Goal: Task Accomplishment & Management: Complete application form

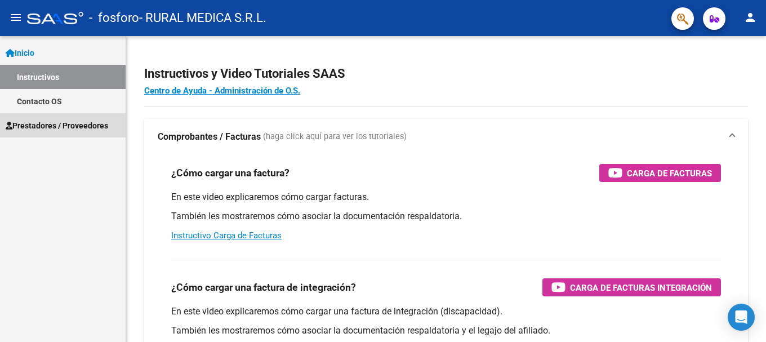
click at [43, 124] on span "Prestadores / Proveedores" at bounding box center [57, 125] width 103 height 12
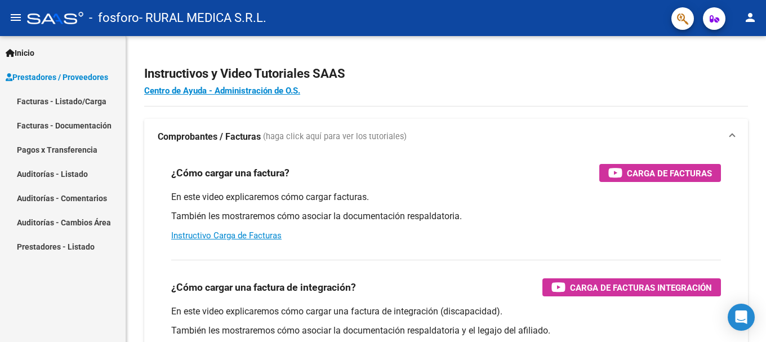
click at [74, 100] on link "Facturas - Listado/Carga" at bounding box center [63, 101] width 126 height 24
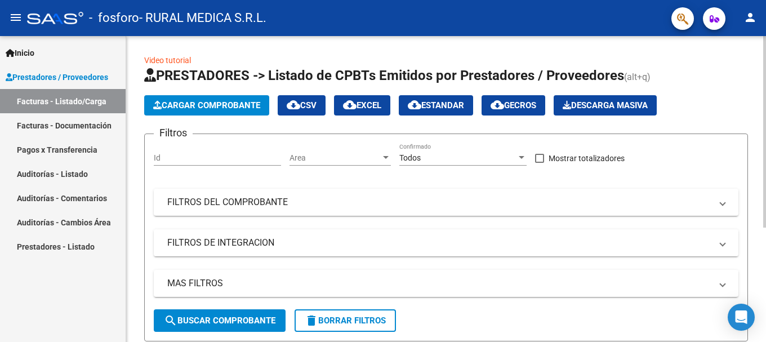
click at [766, 72] on div at bounding box center [764, 132] width 3 height 192
click at [235, 155] on input "Id" at bounding box center [217, 158] width 127 height 10
click at [359, 163] on div "Area Area" at bounding box center [340, 154] width 101 height 23
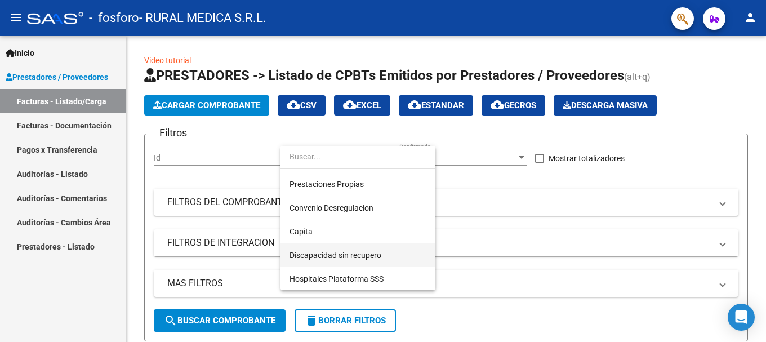
scroll to position [116, 0]
click at [537, 202] on div at bounding box center [383, 171] width 766 height 342
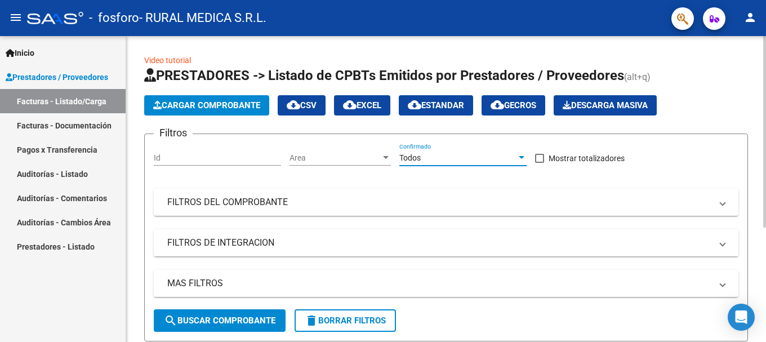
click at [420, 159] on span "Todos" at bounding box center [409, 157] width 21 height 9
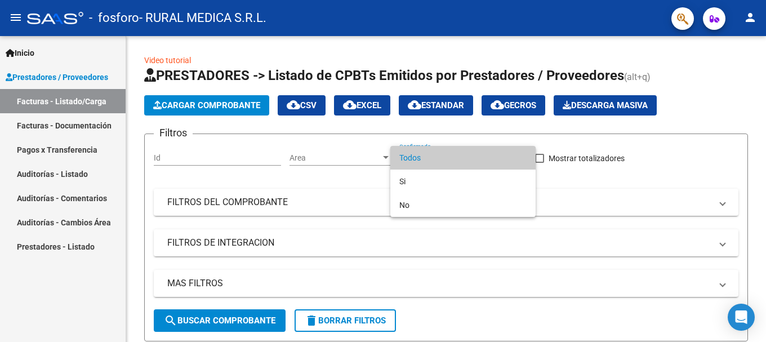
click at [421, 159] on span "Todos" at bounding box center [462, 158] width 127 height 24
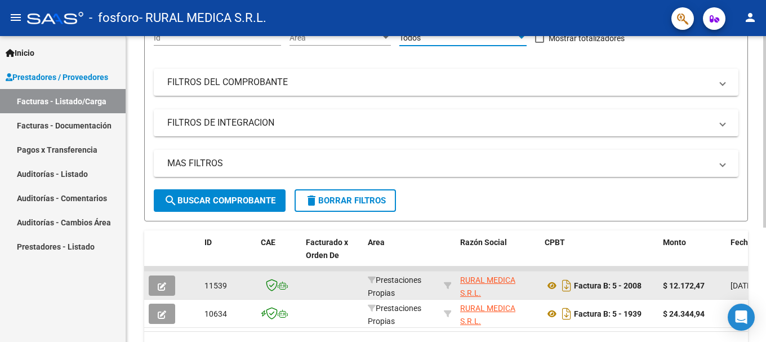
scroll to position [183, 0]
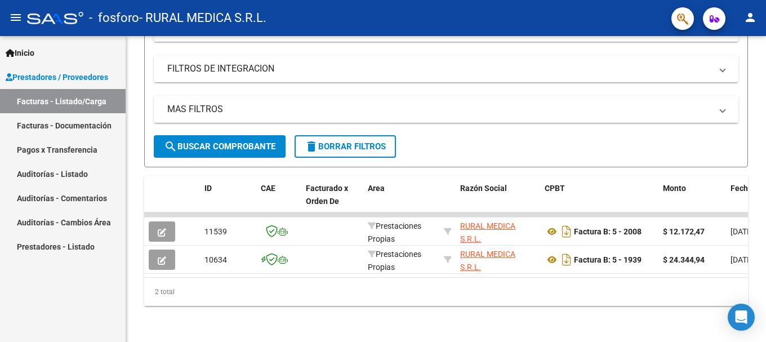
click at [64, 126] on link "Facturas - Documentación" at bounding box center [63, 125] width 126 height 24
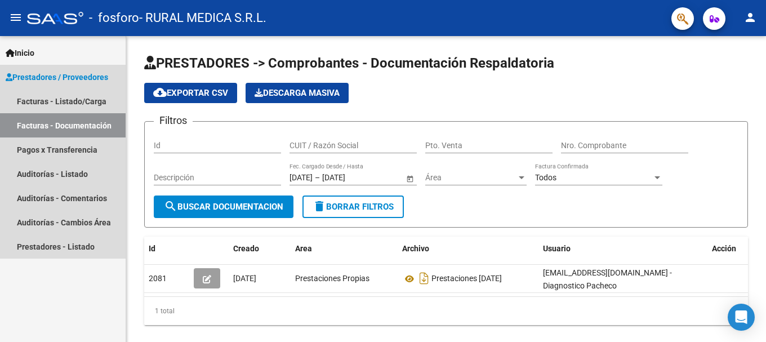
click at [33, 80] on span "Prestadores / Proveedores" at bounding box center [57, 77] width 103 height 12
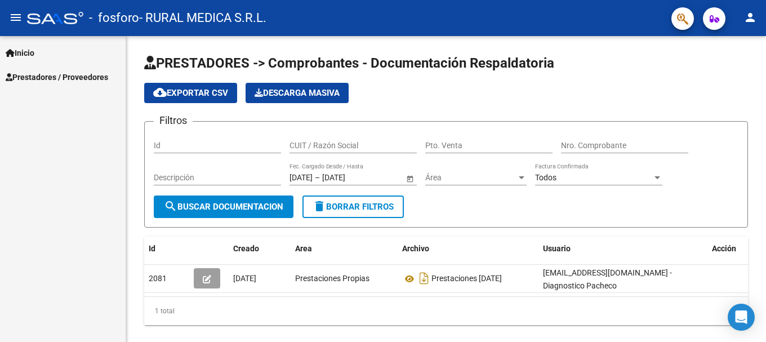
click at [66, 103] on div "Inicio Instructivos Contacto OS Prestadores / Proveedores Facturas - Listado/Ca…" at bounding box center [63, 189] width 126 height 306
click at [49, 75] on span "Prestadores / Proveedores" at bounding box center [57, 77] width 103 height 12
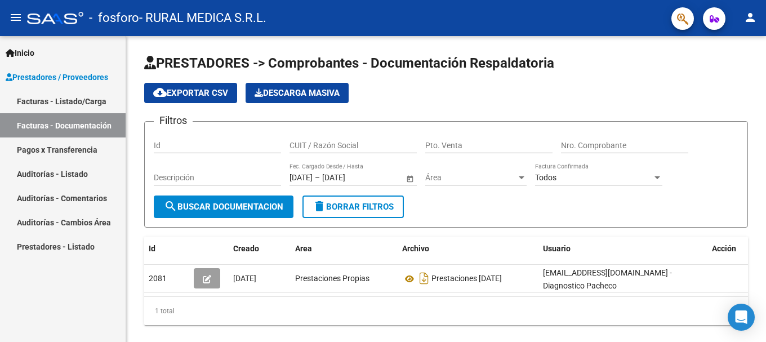
click at [51, 103] on link "Facturas - Listado/Carga" at bounding box center [63, 101] width 126 height 24
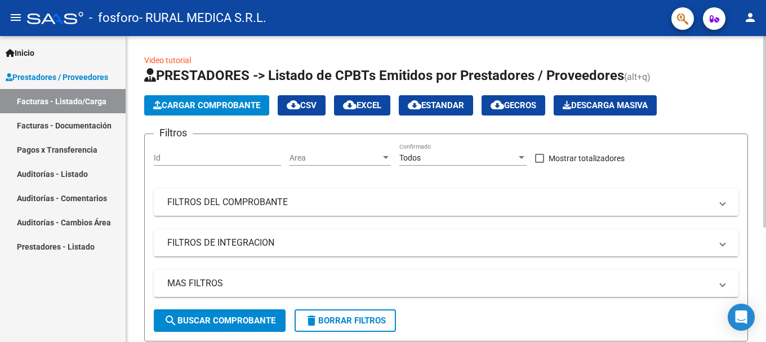
click at [201, 106] on span "Cargar Comprobante" at bounding box center [206, 105] width 107 height 10
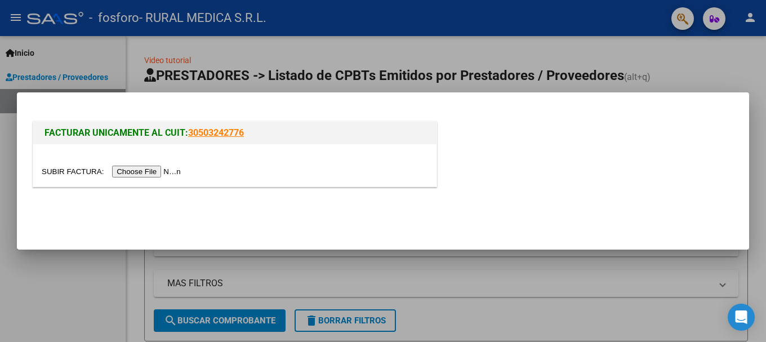
click at [169, 170] on input "file" at bounding box center [113, 172] width 143 height 12
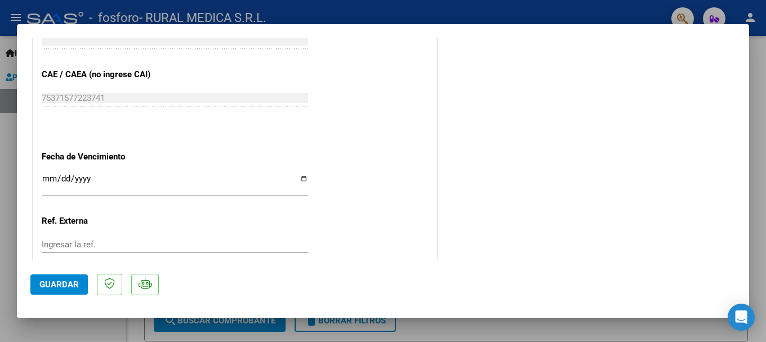
scroll to position [621, 0]
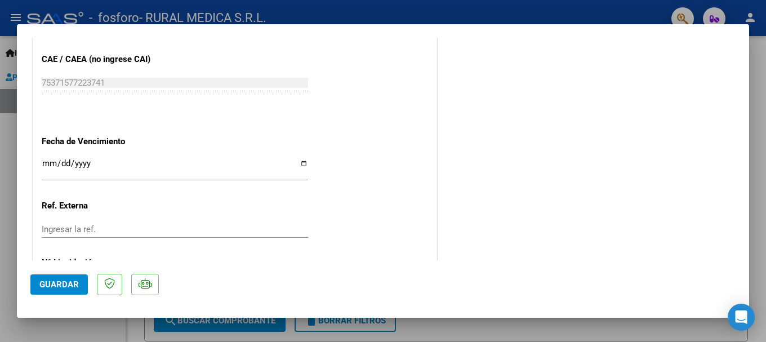
click at [304, 163] on input "Ingresar la fecha" at bounding box center [175, 168] width 266 height 18
type input "[DATE]"
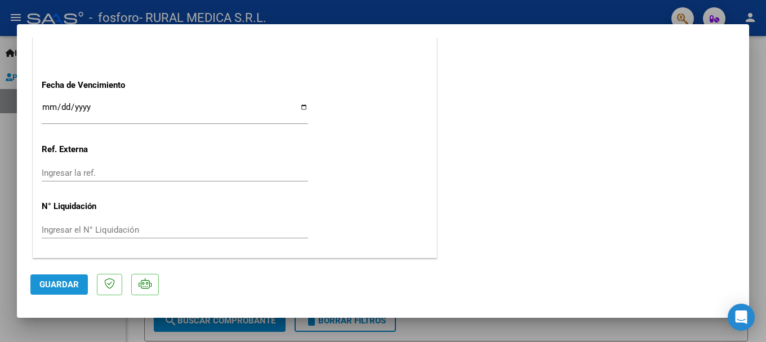
click at [82, 287] on button "Guardar" at bounding box center [58, 284] width 57 height 20
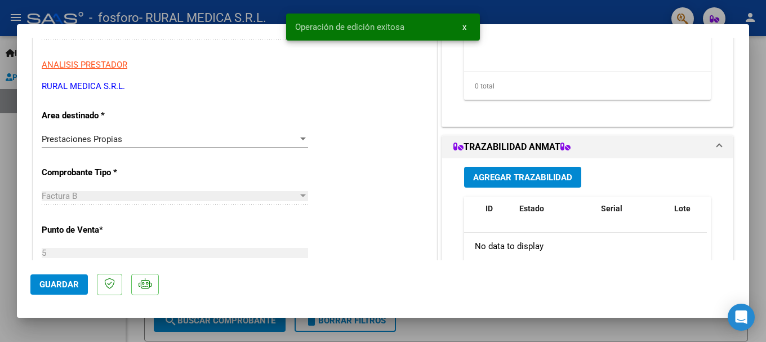
scroll to position [171, 0]
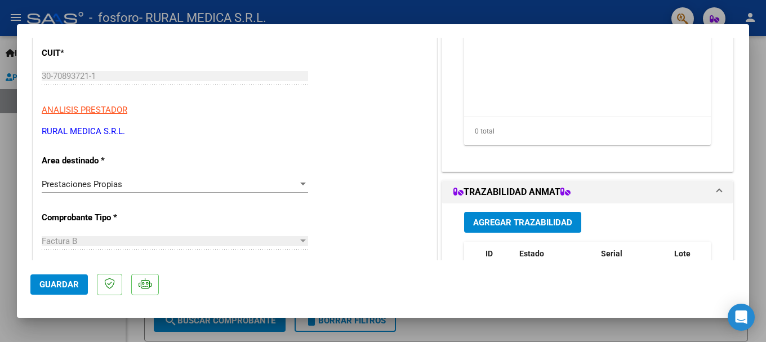
click at [762, 70] on div at bounding box center [383, 171] width 766 height 342
type input "$ 0,00"
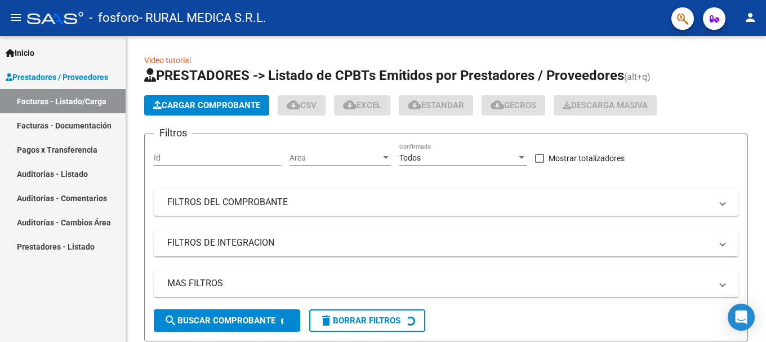
click at [762, 70] on div "Video tutorial PRESTADORES -> Listado de CPBTs Emitidos por Prestadores / Prove…" at bounding box center [446, 277] width 640 height 483
click at [62, 123] on link "Facturas - Documentación" at bounding box center [63, 125] width 126 height 24
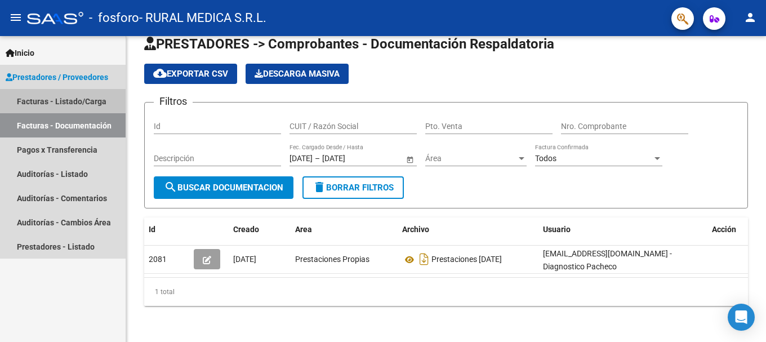
click at [63, 97] on link "Facturas - Listado/Carga" at bounding box center [63, 101] width 126 height 24
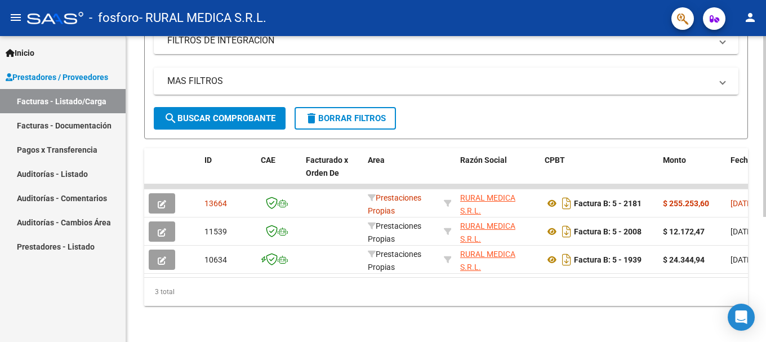
scroll to position [211, 0]
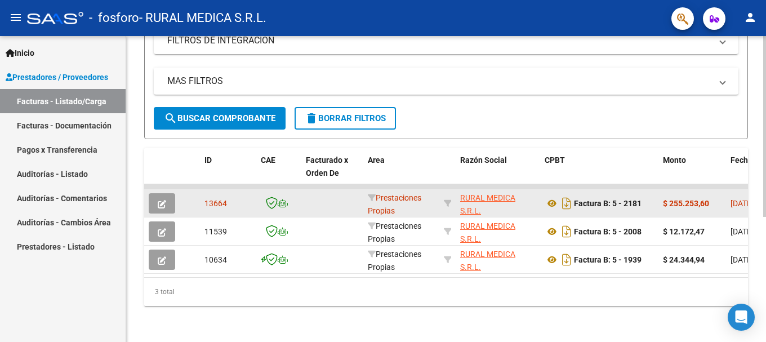
click at [157, 193] on button "button" at bounding box center [162, 203] width 26 height 20
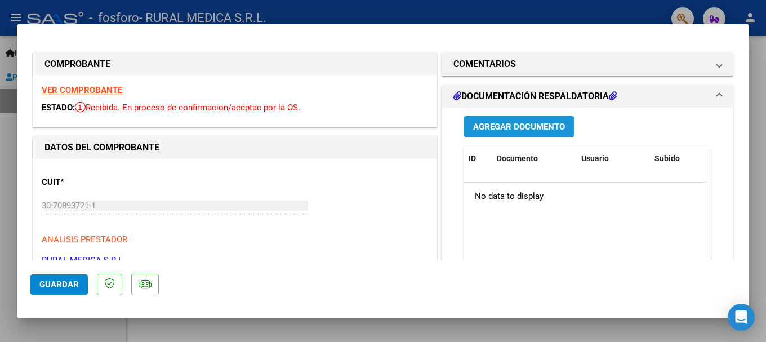
click at [548, 130] on span "Agregar Documento" at bounding box center [519, 127] width 92 height 10
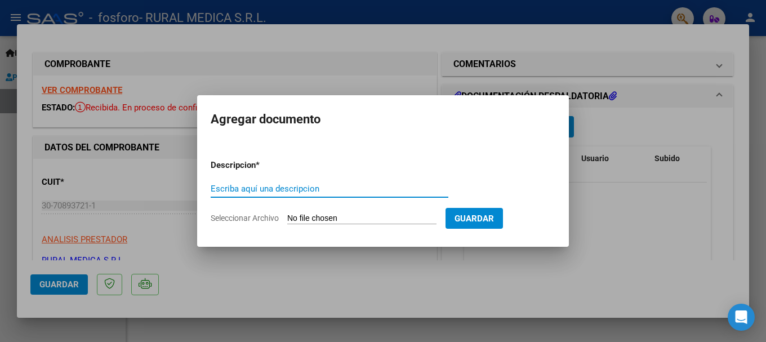
click at [270, 186] on input "Escriba aquí una descripcion" at bounding box center [330, 189] width 238 height 10
type input "AGOSTO 2025"
click at [406, 219] on input "Seleccionar Archivo" at bounding box center [361, 219] width 149 height 11
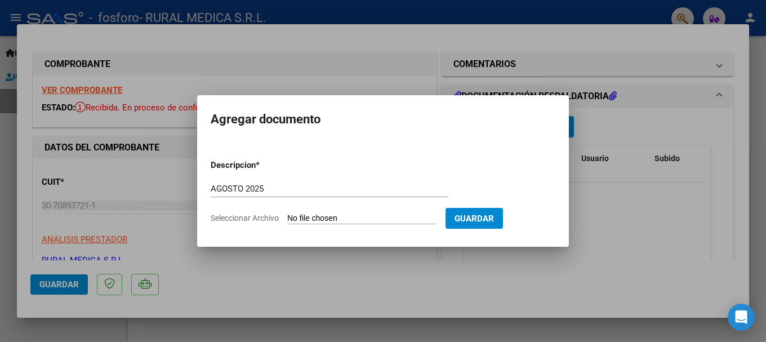
type input "C:\fakepath\FC FOSFOROS [DATE].pdf"
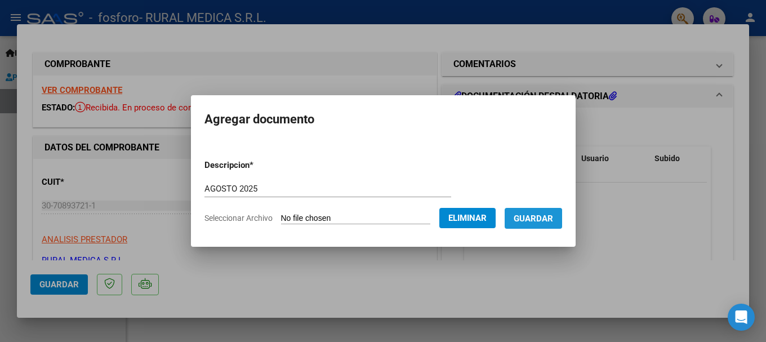
click at [539, 219] on span "Guardar" at bounding box center [533, 219] width 39 height 10
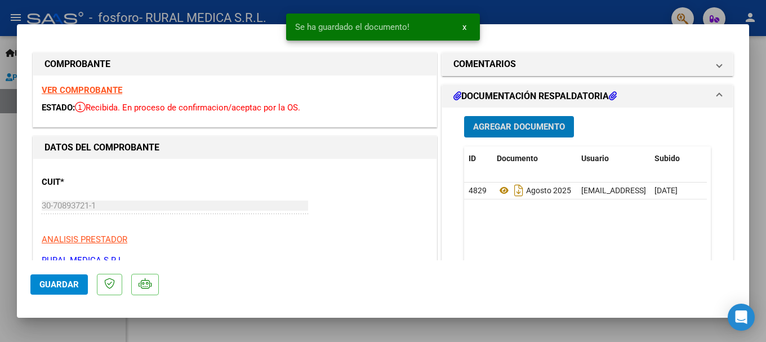
click at [56, 290] on button "Guardar" at bounding box center [58, 284] width 57 height 20
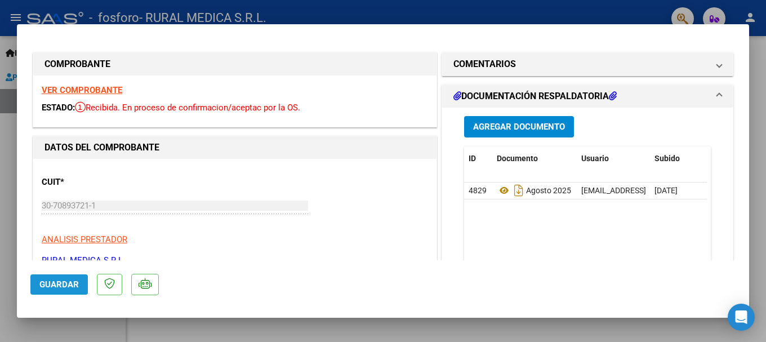
click at [69, 284] on span "Guardar" at bounding box center [58, 284] width 39 height 10
click at [760, 61] on div at bounding box center [383, 171] width 766 height 342
type input "$ 0,00"
